Goal: Information Seeking & Learning: Learn about a topic

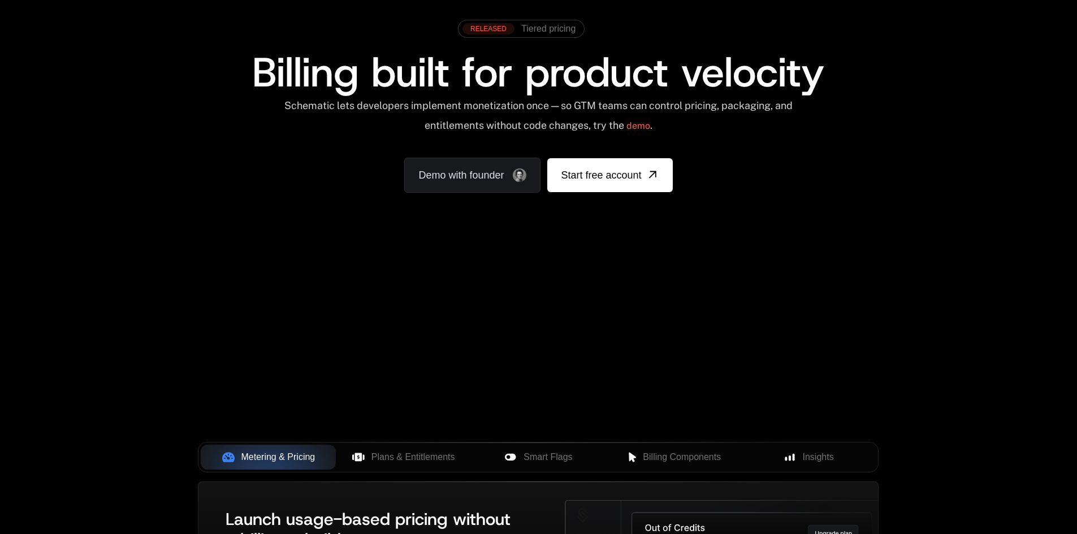
scroll to position [113, 0]
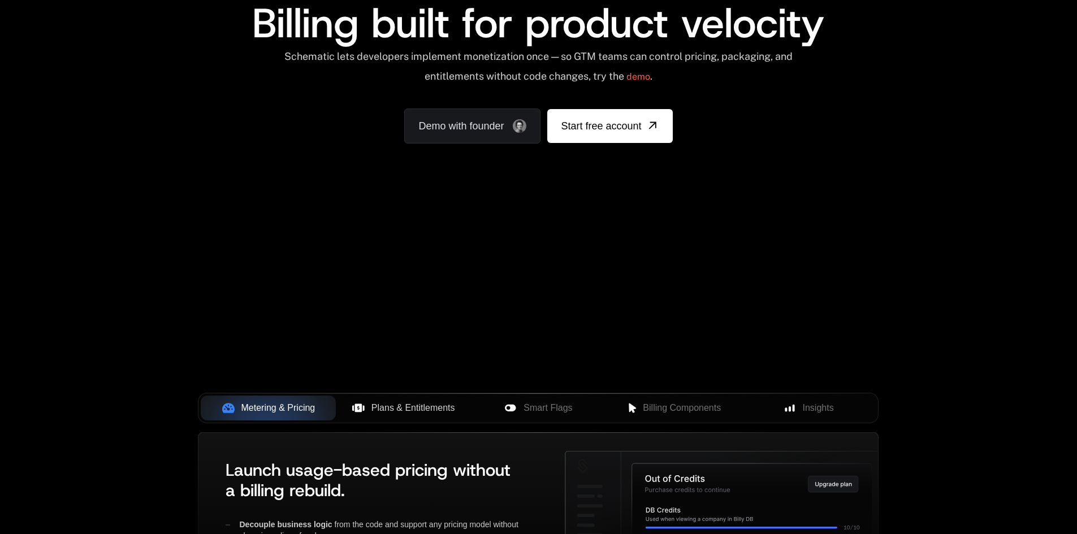
click at [404, 401] on button "Plans & Entitlements" at bounding box center [403, 408] width 135 height 25
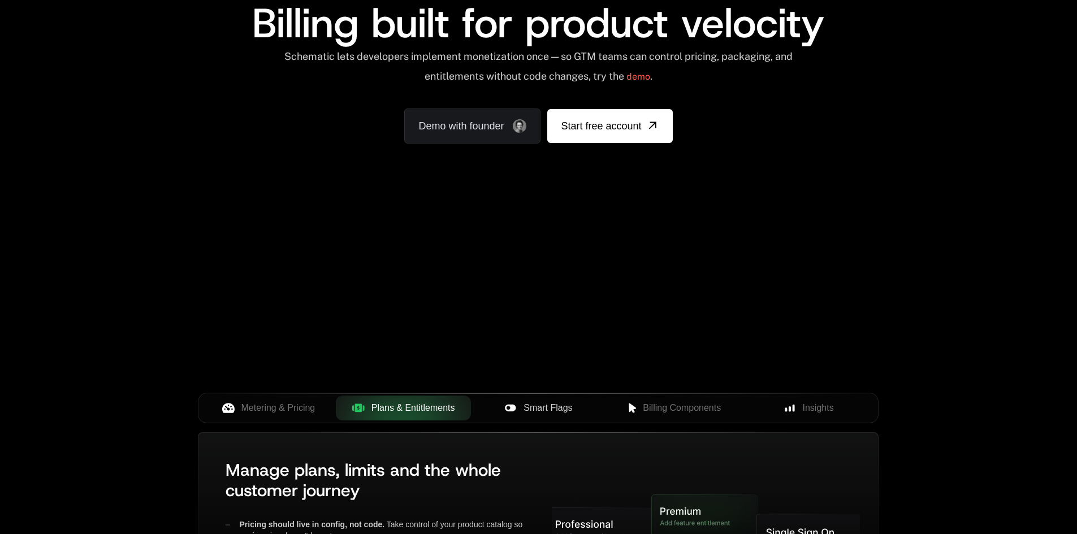
click at [541, 409] on span "Smart Flags" at bounding box center [548, 408] width 49 height 14
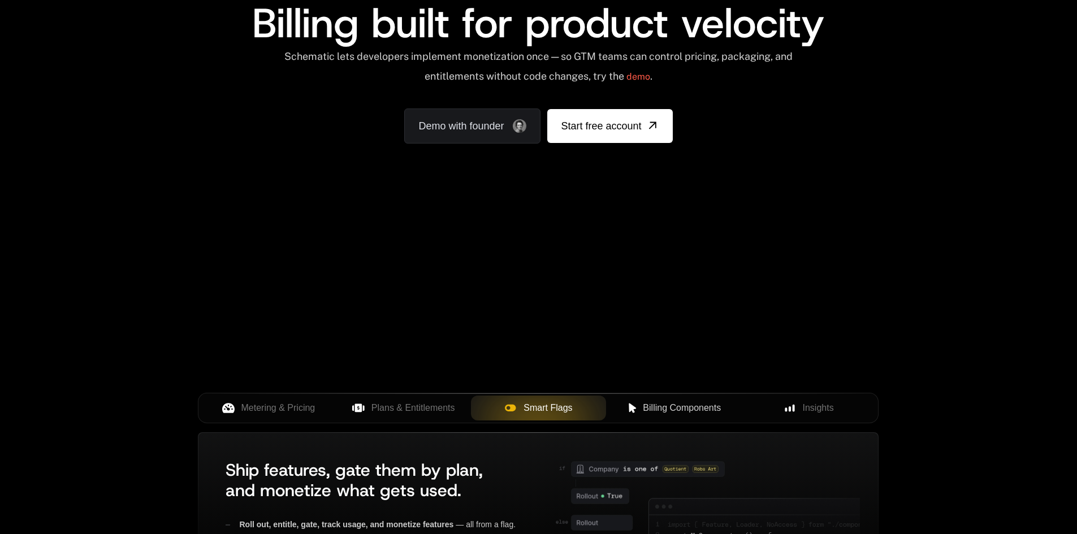
click at [668, 412] on span "Billing Components" at bounding box center [682, 408] width 78 height 14
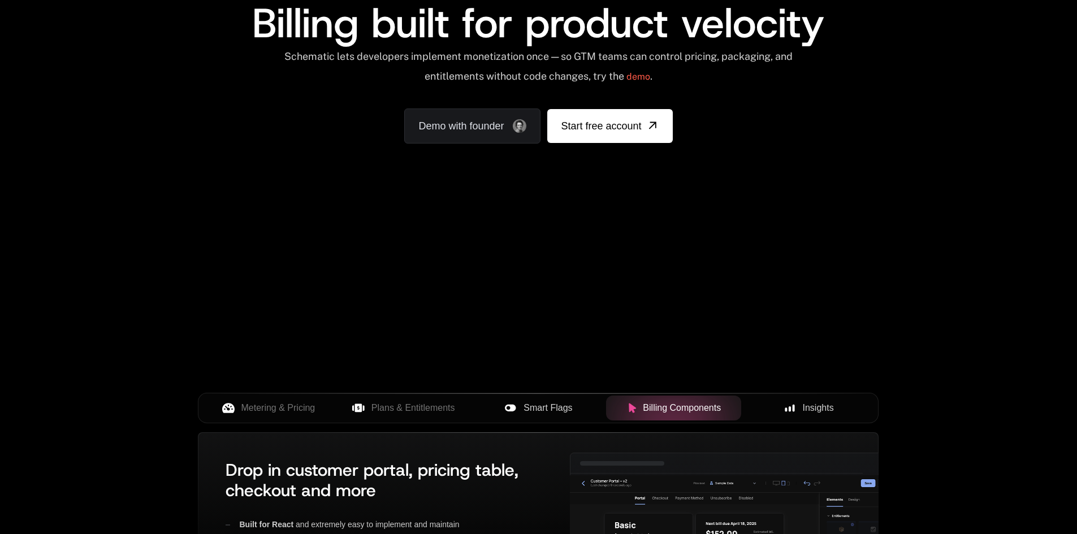
click at [801, 412] on div "Insights" at bounding box center [808, 408] width 117 height 14
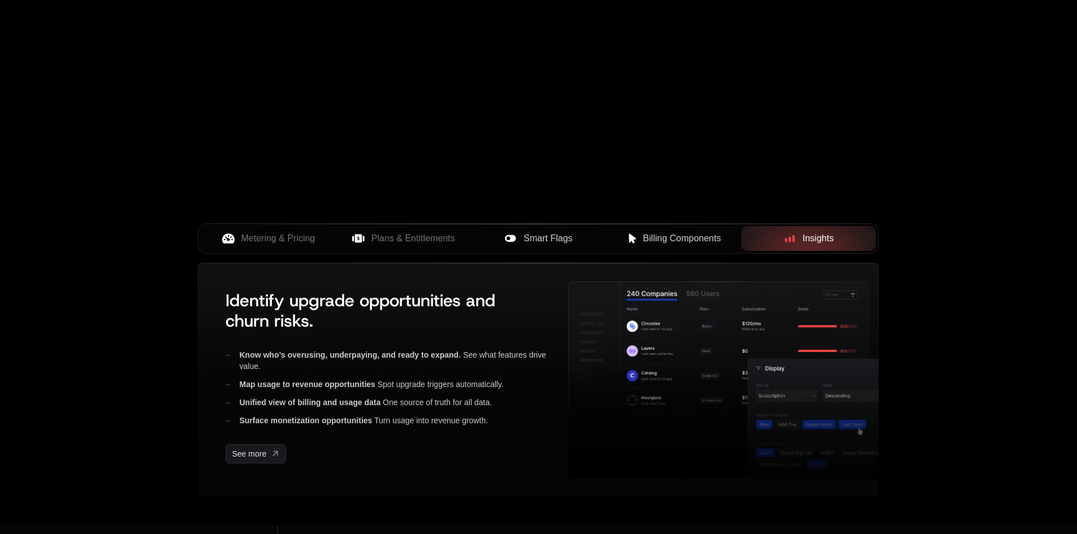
scroll to position [452, 0]
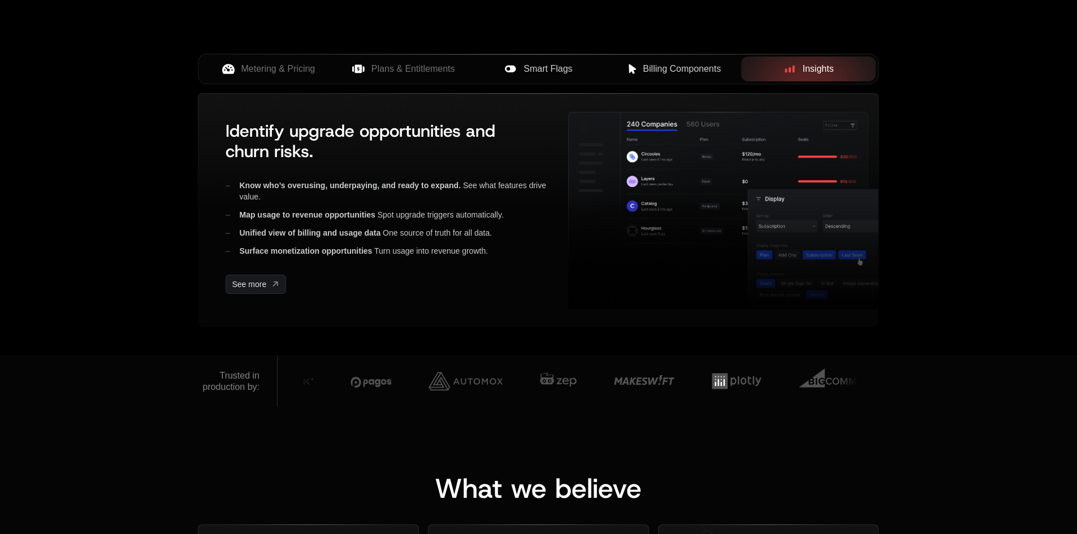
click at [695, 64] on span "Billing Components" at bounding box center [682, 69] width 78 height 14
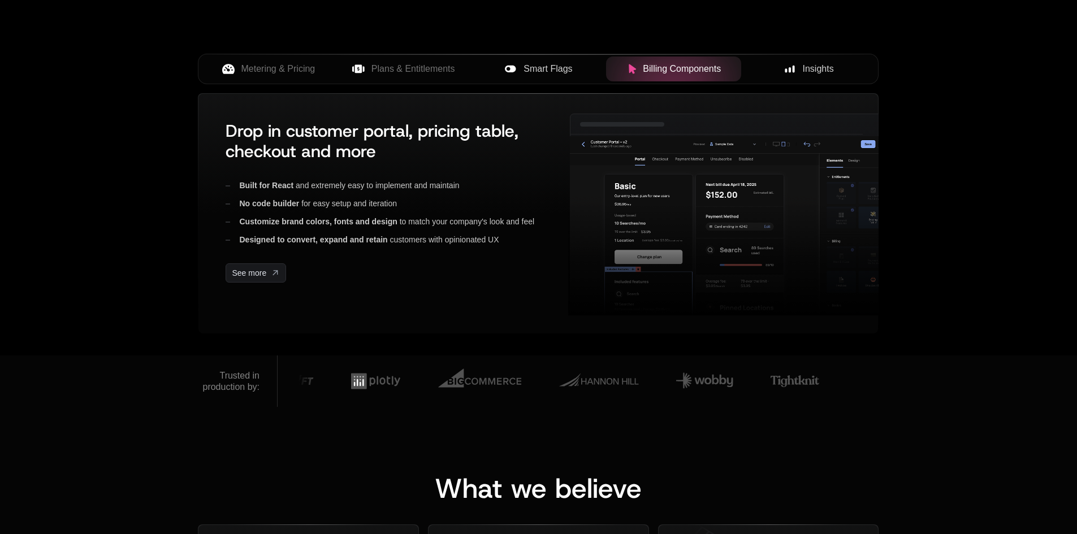
click at [791, 75] on div "Insights" at bounding box center [808, 69] width 117 height 14
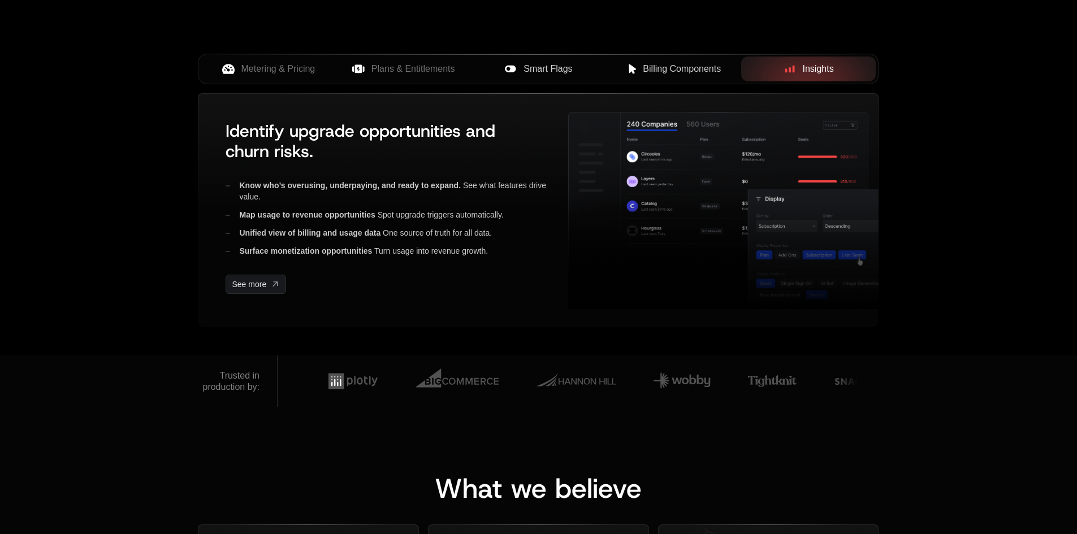
click at [612, 73] on button "Billing Components" at bounding box center [673, 69] width 135 height 25
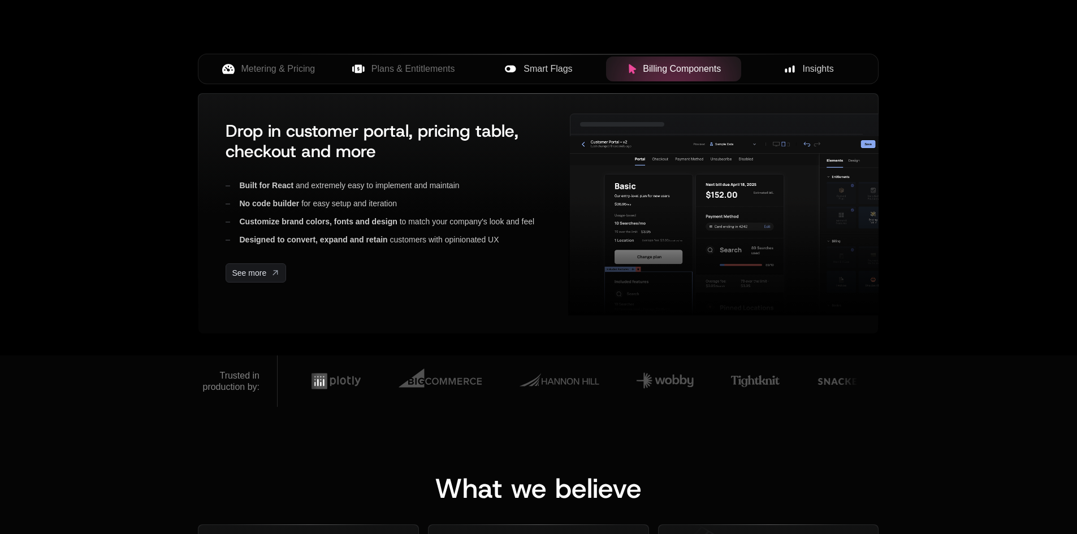
click at [561, 68] on span "Smart Flags" at bounding box center [548, 69] width 49 height 14
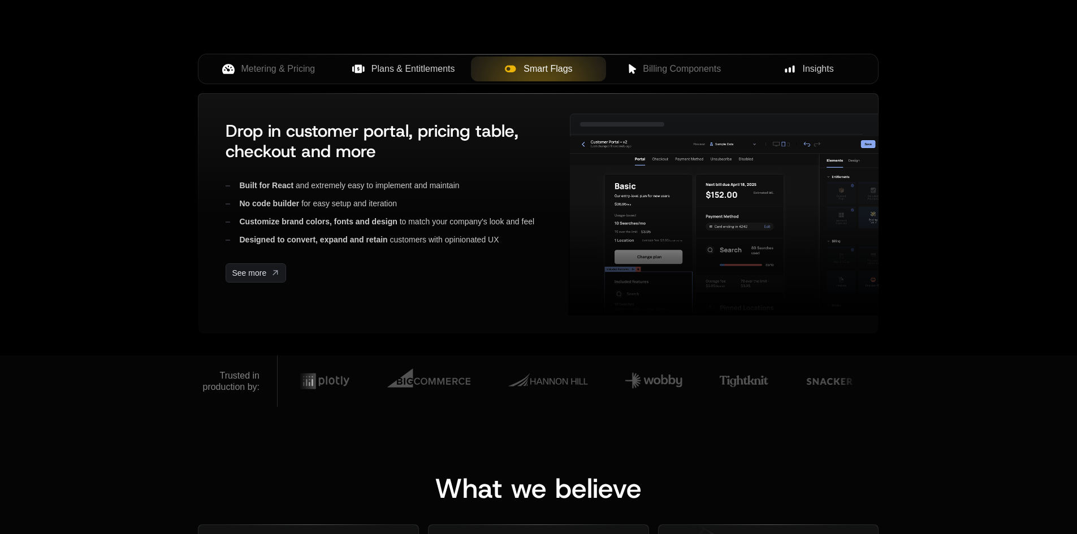
click at [465, 65] on button "Plans & Entitlements" at bounding box center [403, 69] width 135 height 25
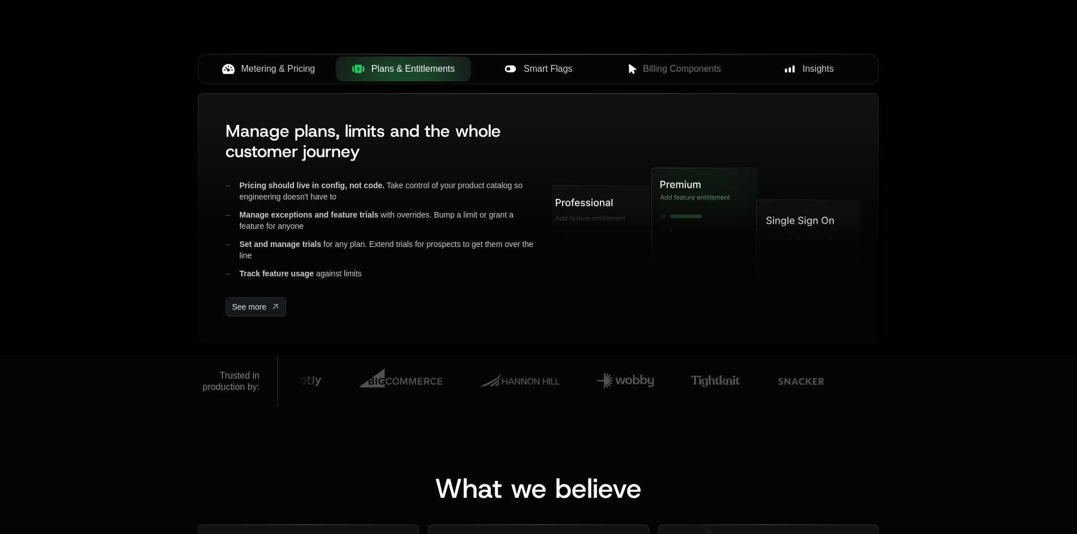
click at [277, 61] on button "Metering & Pricing" at bounding box center [268, 69] width 135 height 25
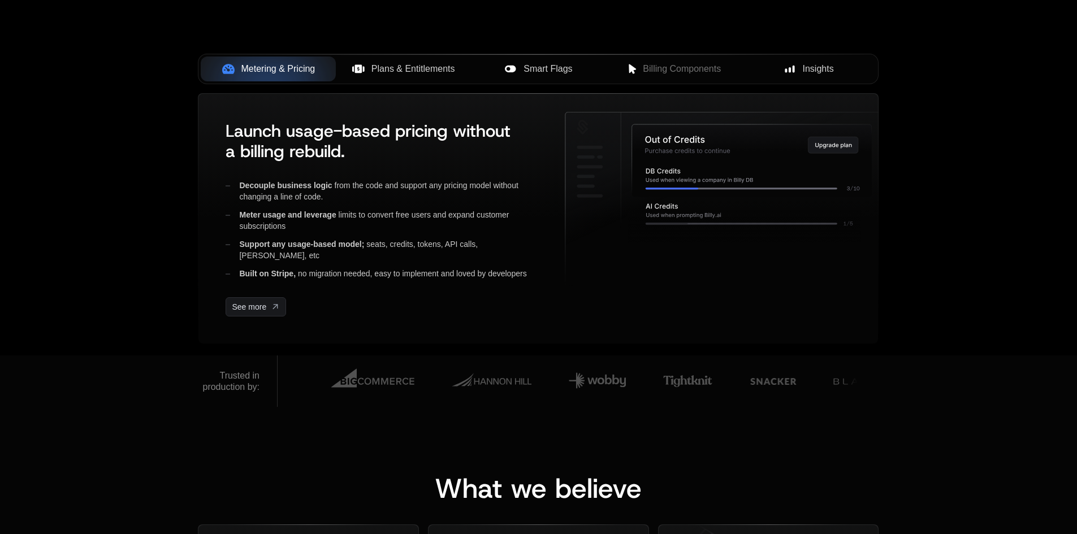
click at [380, 64] on span "Plans & Entitlements" at bounding box center [413, 69] width 84 height 14
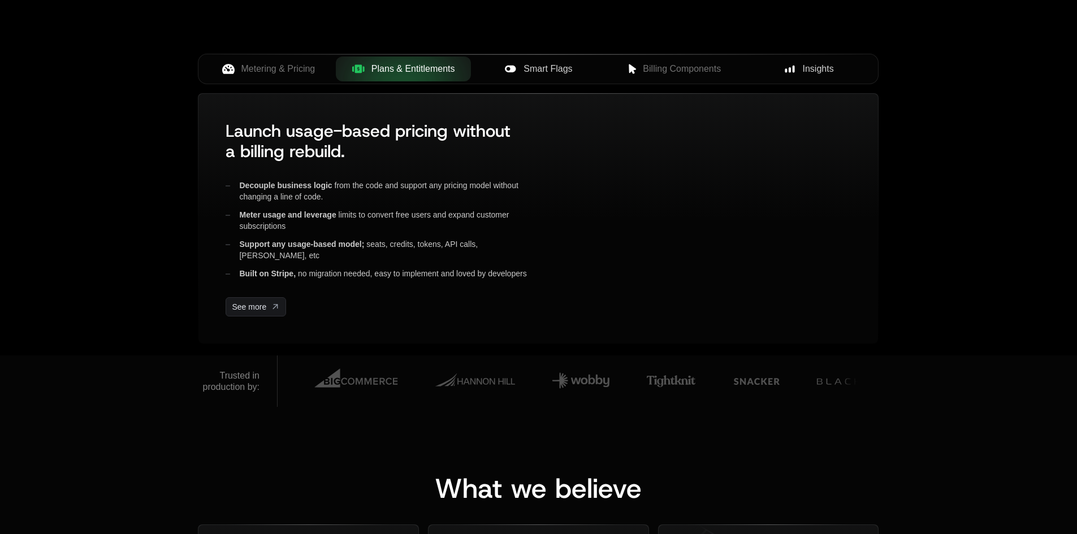
click at [506, 61] on button "Smart Flags" at bounding box center [538, 69] width 135 height 25
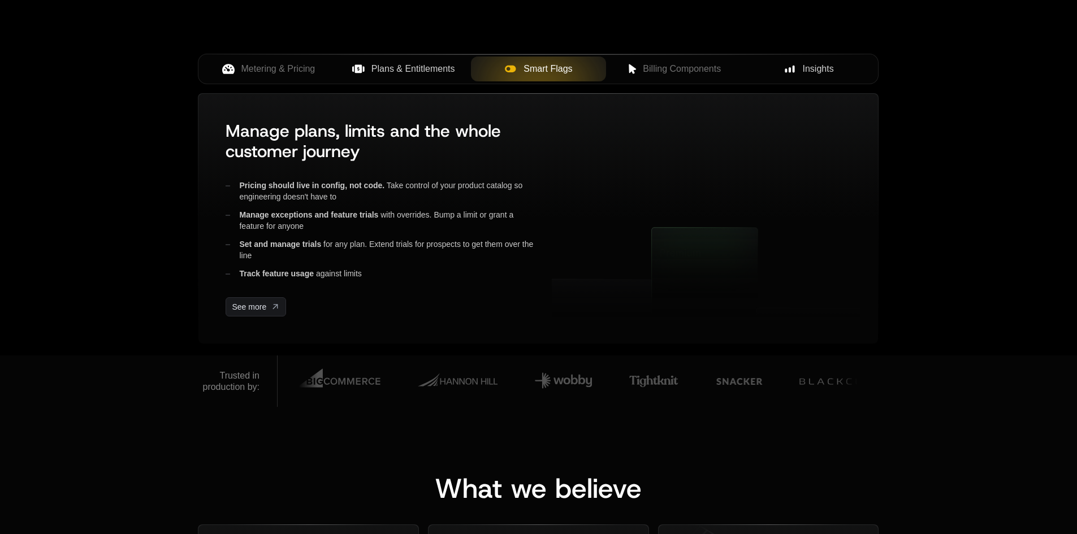
drag, startPoint x: 601, startPoint y: 58, endPoint x: 607, endPoint y: 57, distance: 5.8
click at [602, 58] on div at bounding box center [538, 69] width 135 height 25
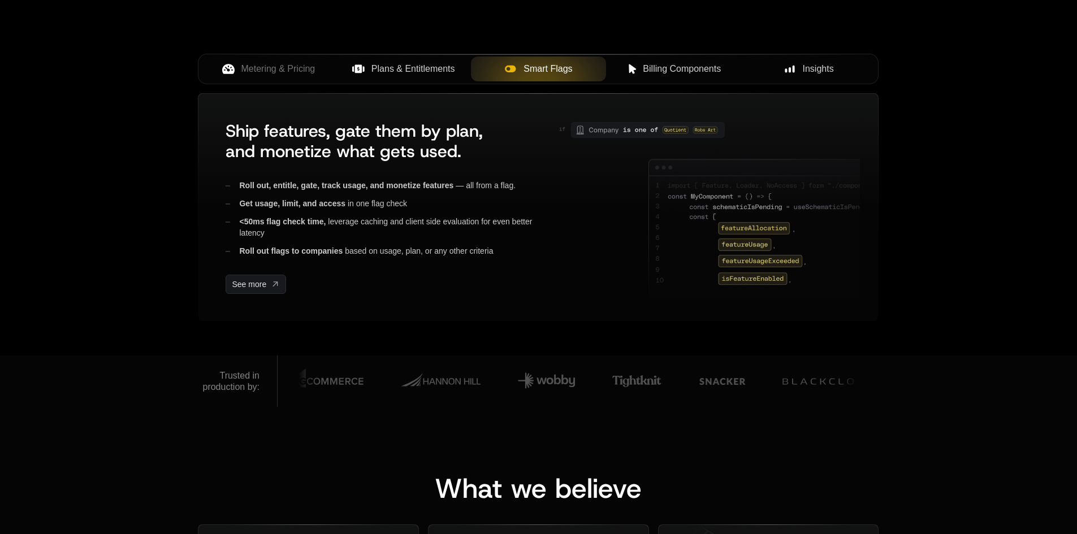
click at [686, 62] on button "Billing Components" at bounding box center [673, 69] width 135 height 25
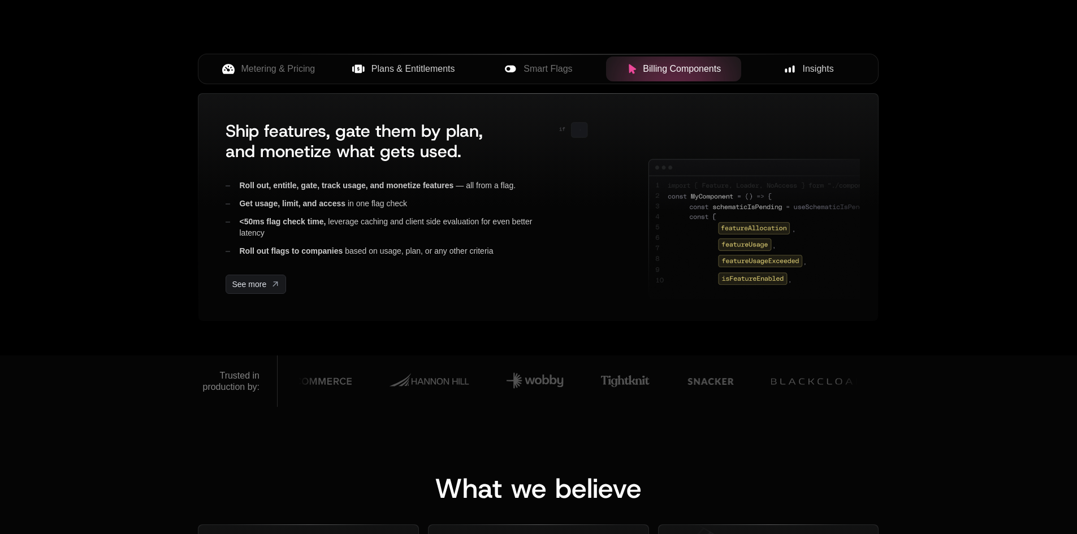
click at [816, 63] on span "Insights" at bounding box center [818, 69] width 31 height 14
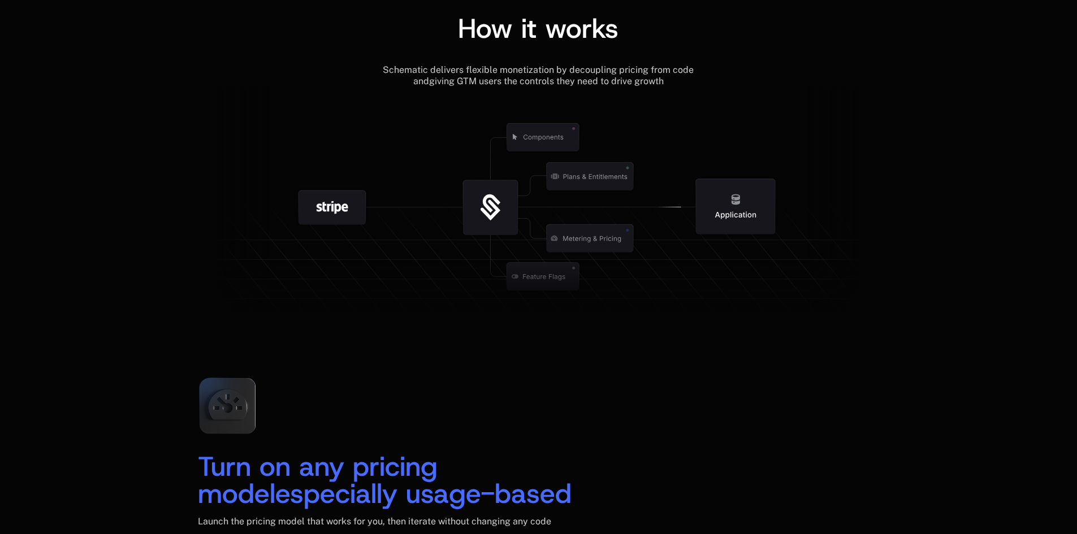
scroll to position [1300, 0]
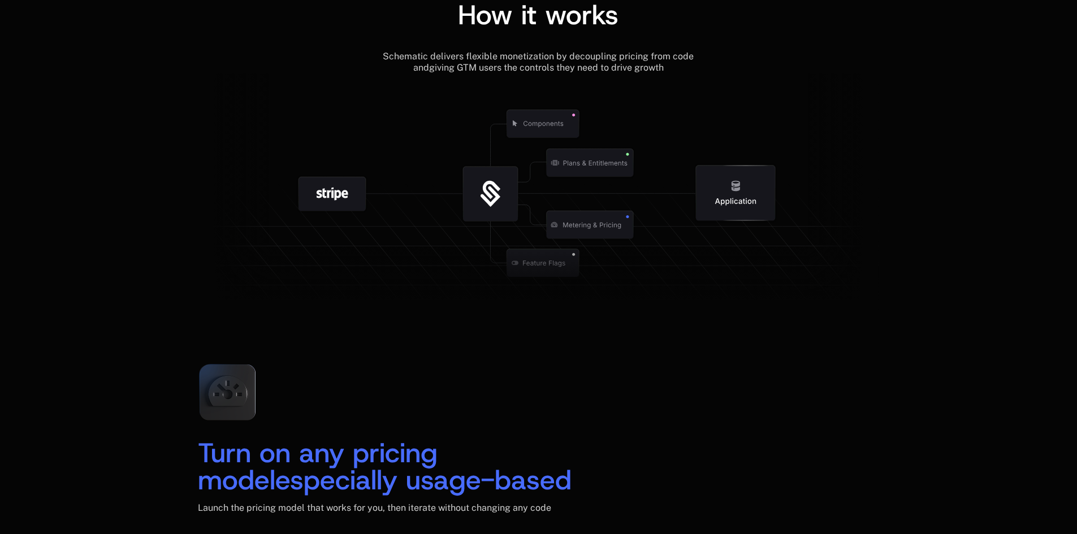
drag, startPoint x: 719, startPoint y: 204, endPoint x: 716, endPoint y: 223, distance: 20.0
click at [716, 223] on g at bounding box center [570, 263] width 1044 height 396
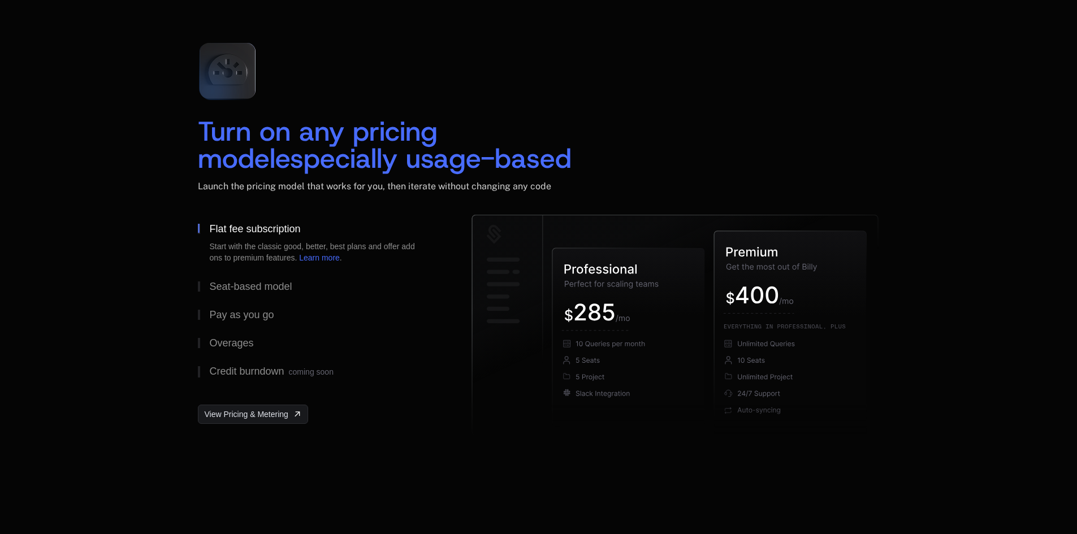
scroll to position [1696, 0]
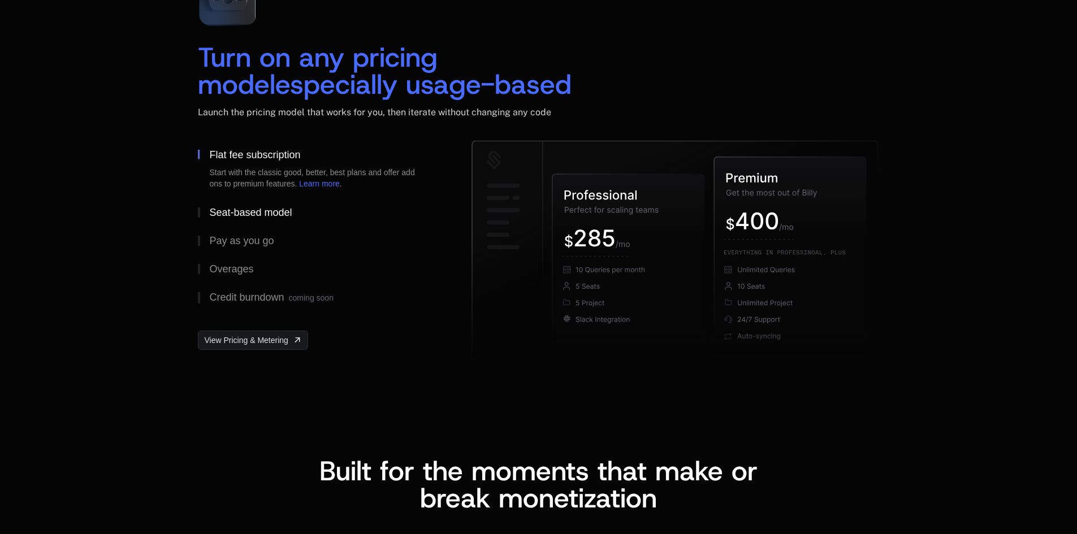
click at [235, 211] on div "Seat-based model" at bounding box center [250, 212] width 83 height 10
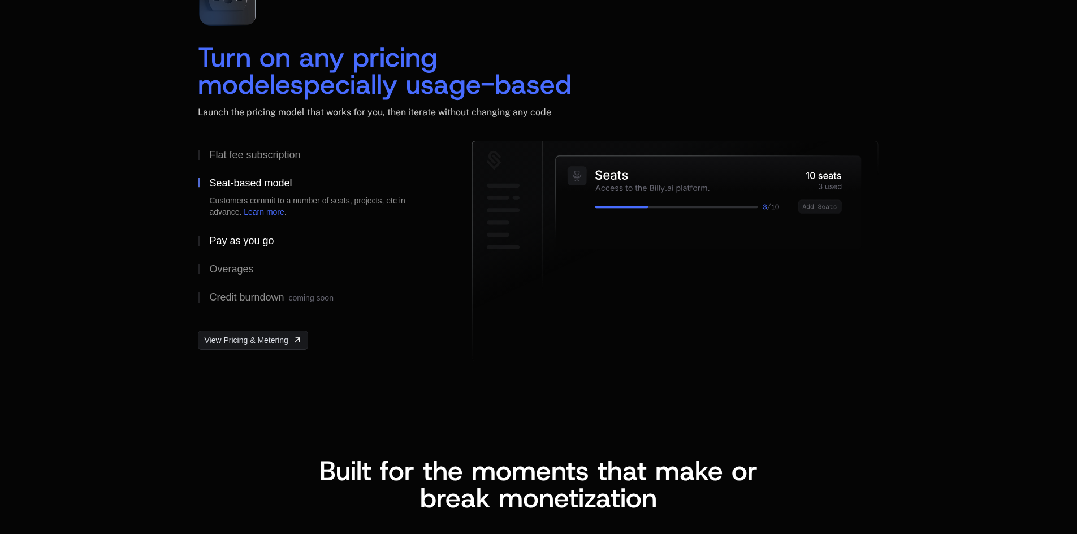
click at [244, 239] on div "Pay as you go" at bounding box center [241, 241] width 64 height 10
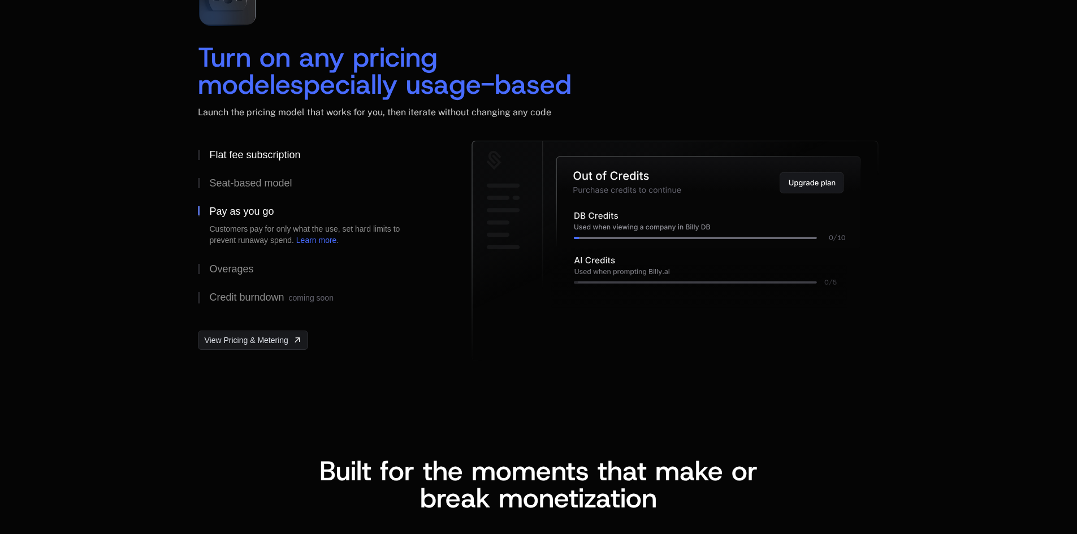
click at [275, 150] on div "Flat fee subscription" at bounding box center [254, 155] width 91 height 10
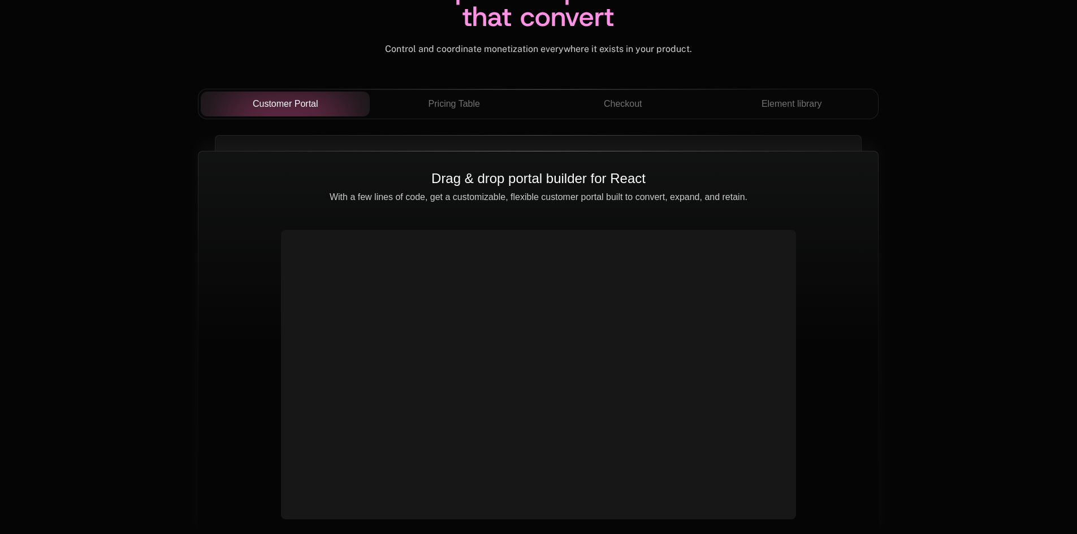
scroll to position [4014, 0]
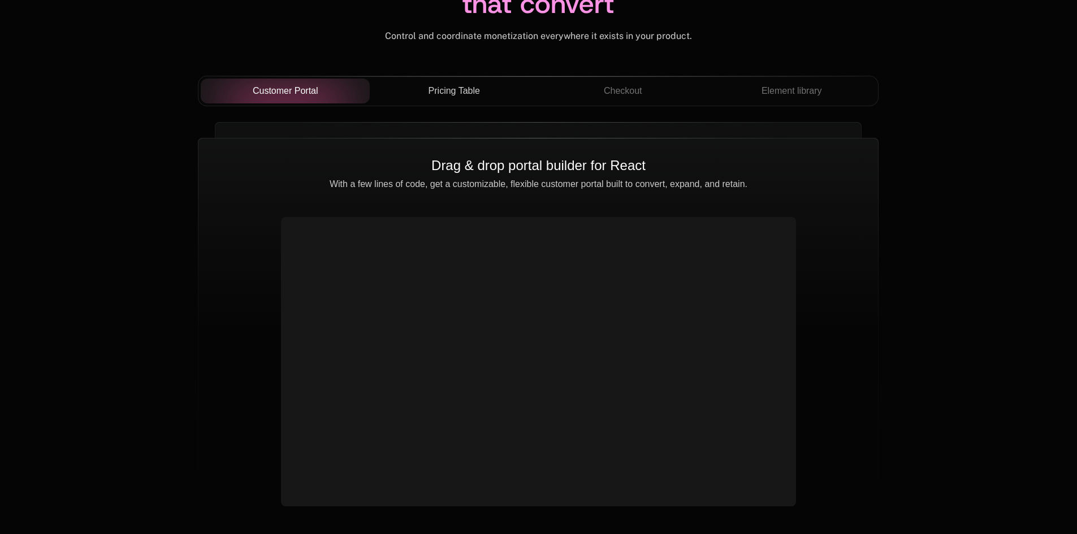
click at [466, 90] on span "Pricing Table" at bounding box center [454, 91] width 51 height 14
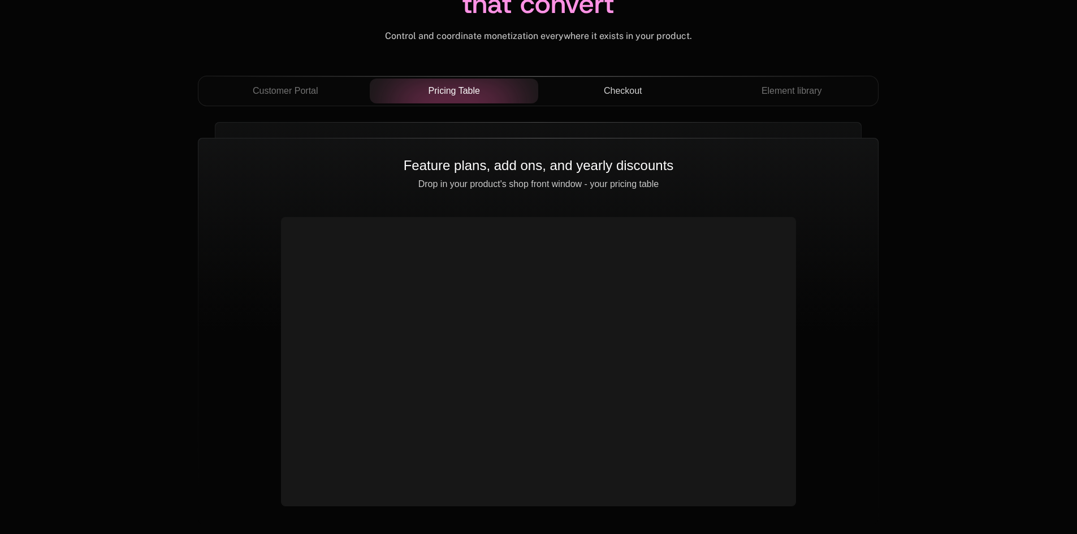
click at [635, 87] on span "Checkout" at bounding box center [623, 91] width 38 height 14
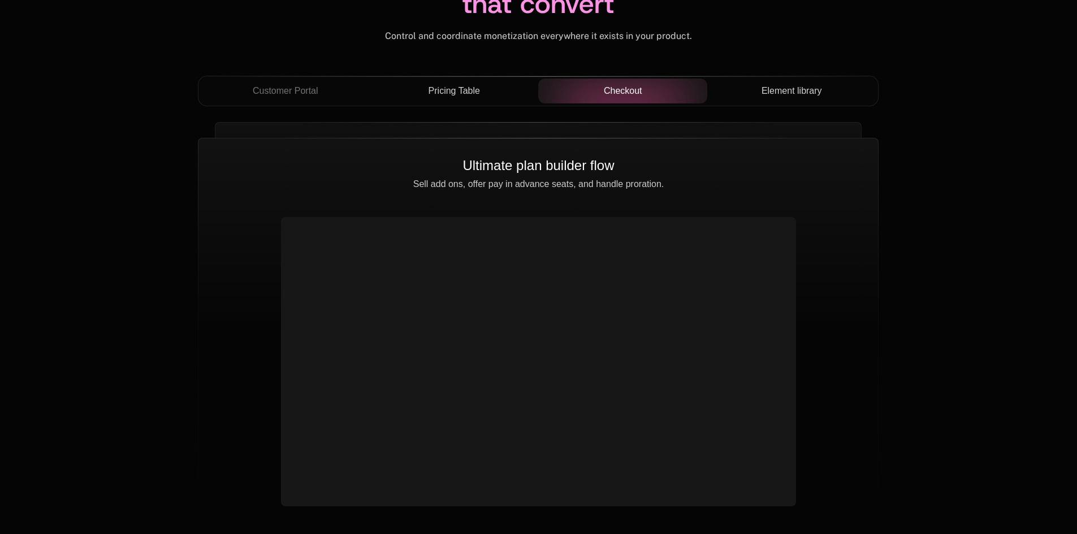
click at [814, 97] on span "Element library" at bounding box center [792, 91] width 60 height 14
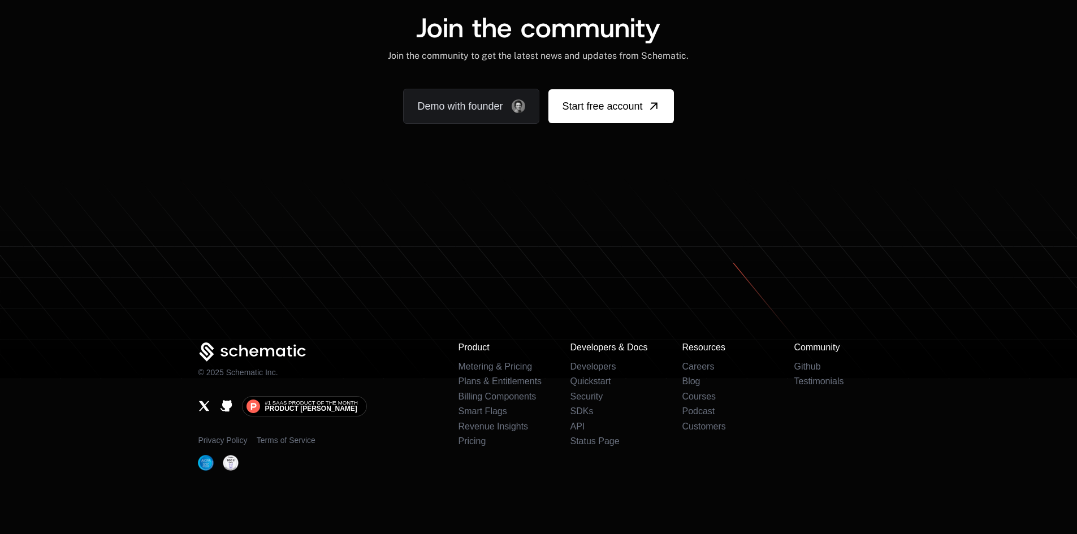
scroll to position [6980, 0]
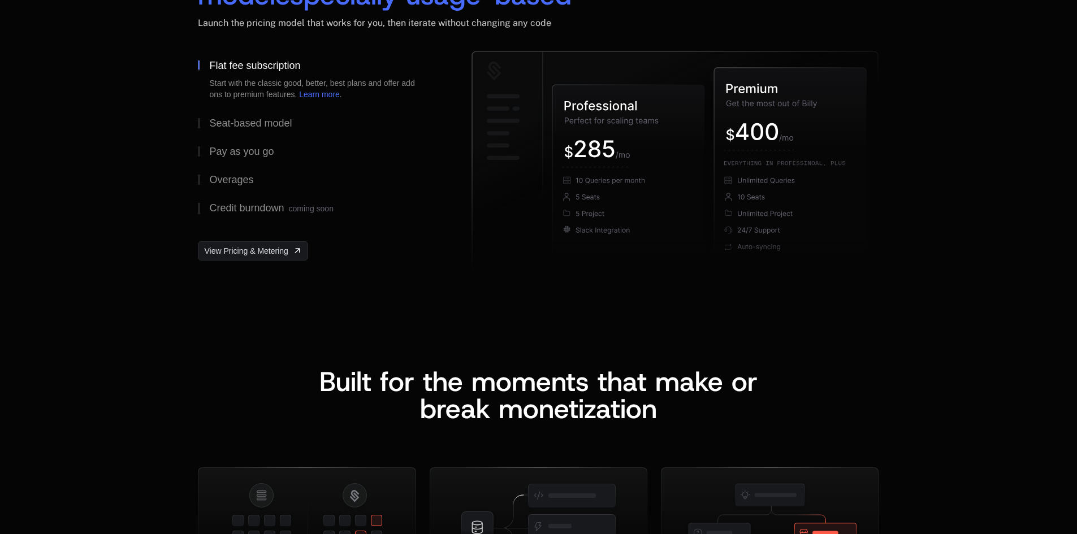
scroll to position [1809, 0]
